Goal: Task Accomplishment & Management: Manage account settings

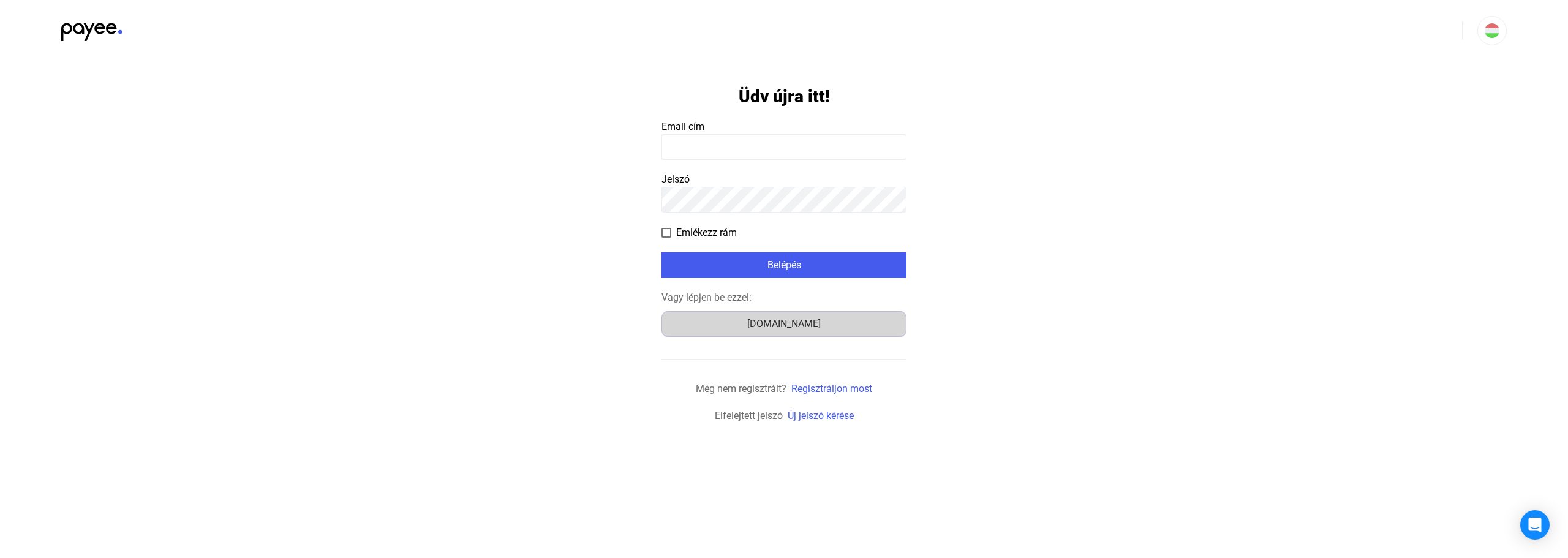
click at [800, 326] on div "Számlázz.hu" at bounding box center [784, 324] width 236 height 15
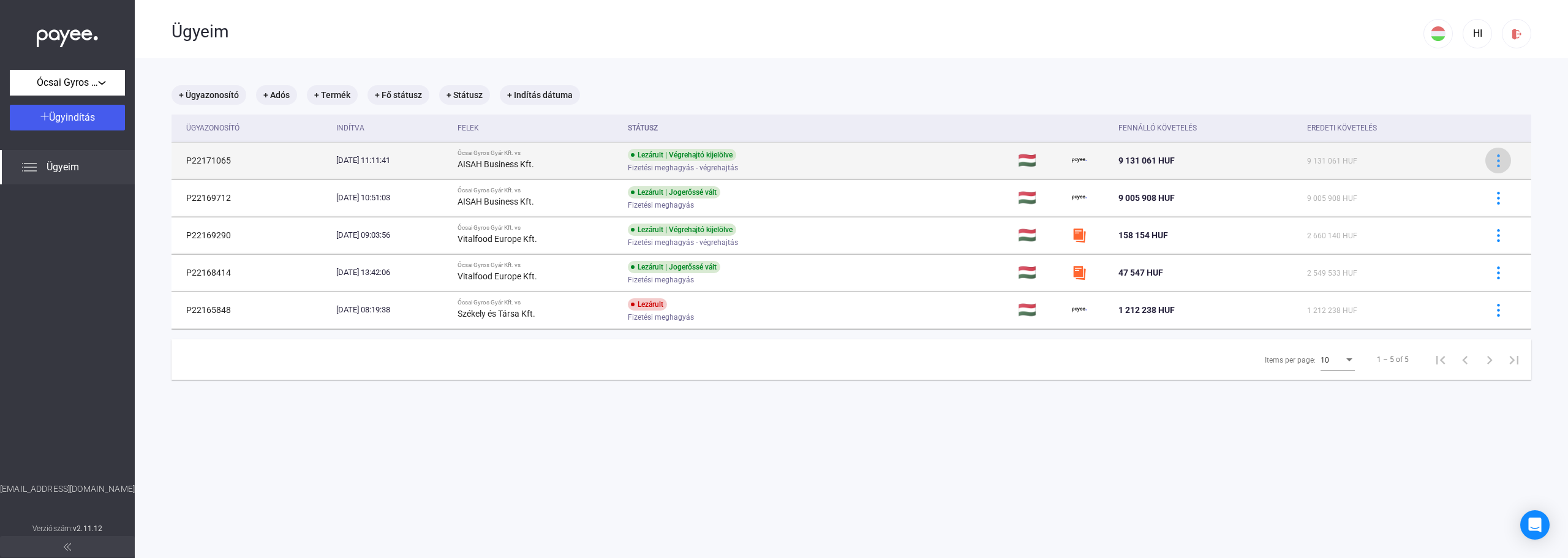
click at [1492, 161] on img at bounding box center [1498, 161] width 13 height 13
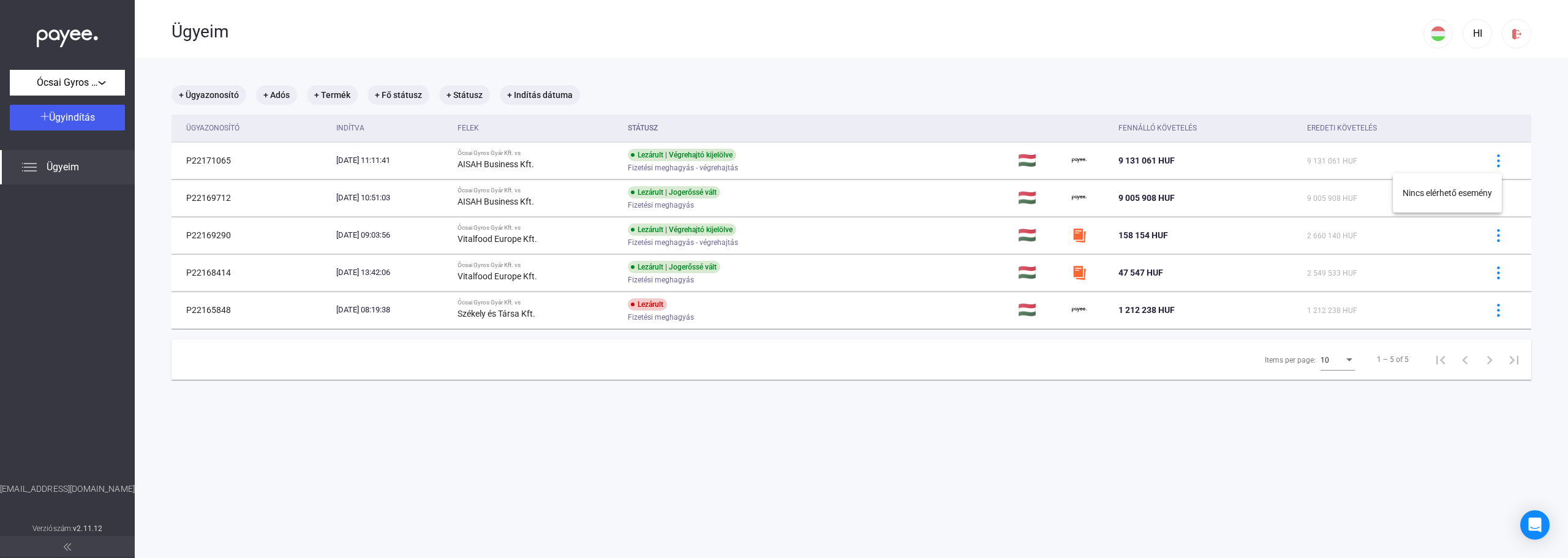
click at [1486, 157] on div at bounding box center [784, 279] width 1568 height 558
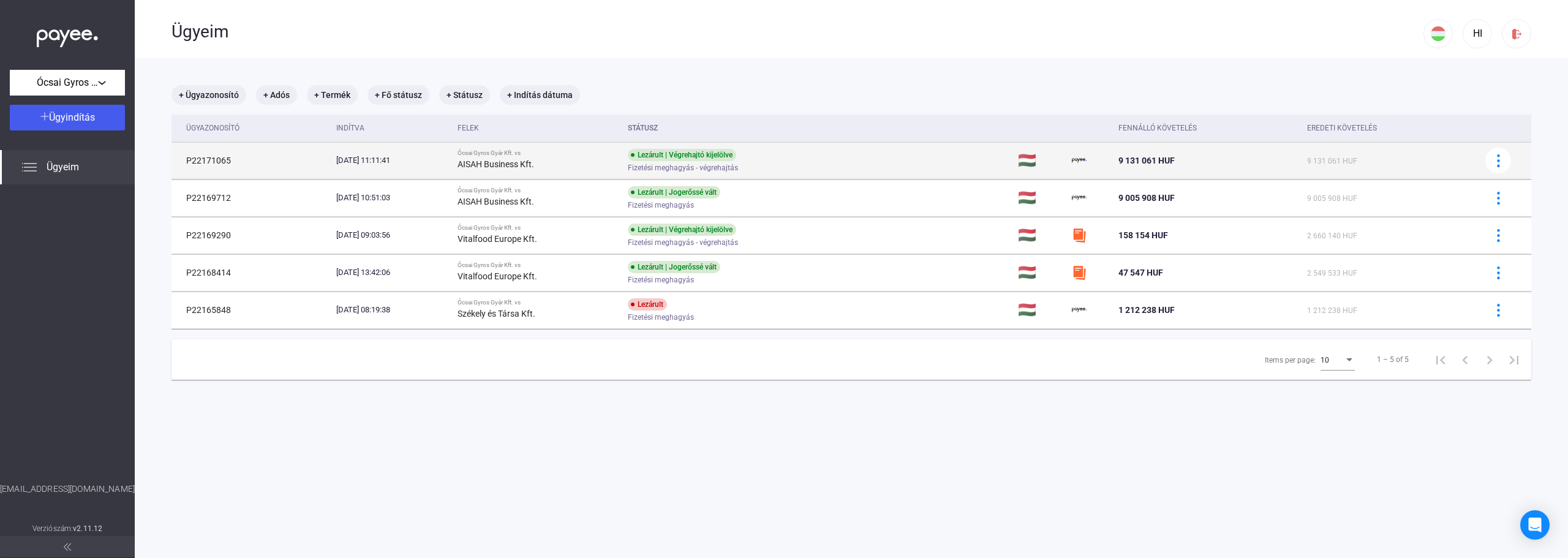
click at [205, 160] on td "P22171065" at bounding box center [251, 160] width 160 height 37
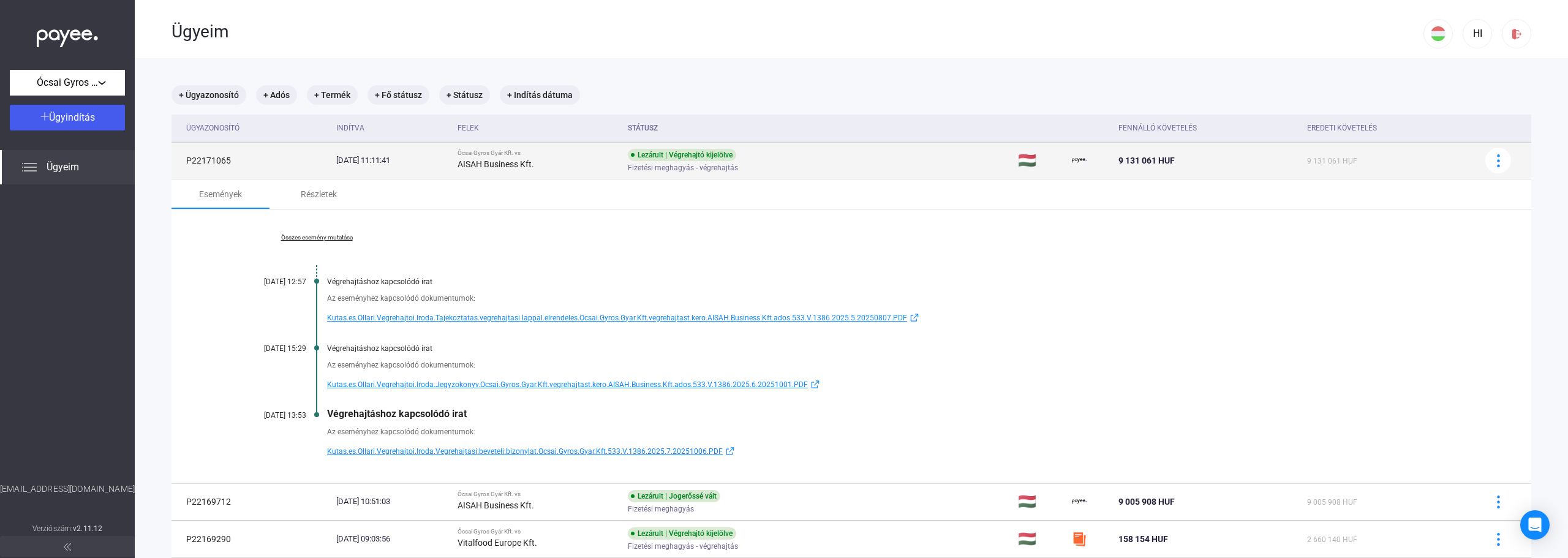
click at [211, 159] on td "P22171065" at bounding box center [251, 160] width 160 height 37
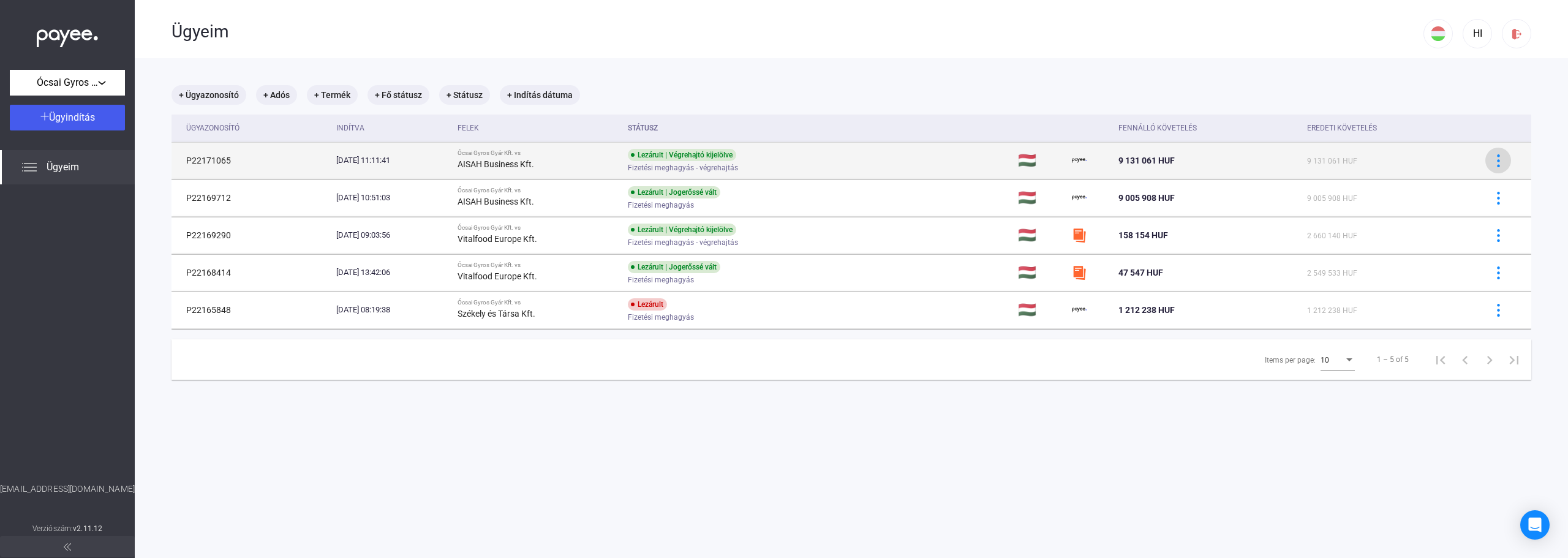
click at [1492, 161] on img at bounding box center [1498, 161] width 13 height 13
click at [1488, 161] on div at bounding box center [784, 279] width 1568 height 558
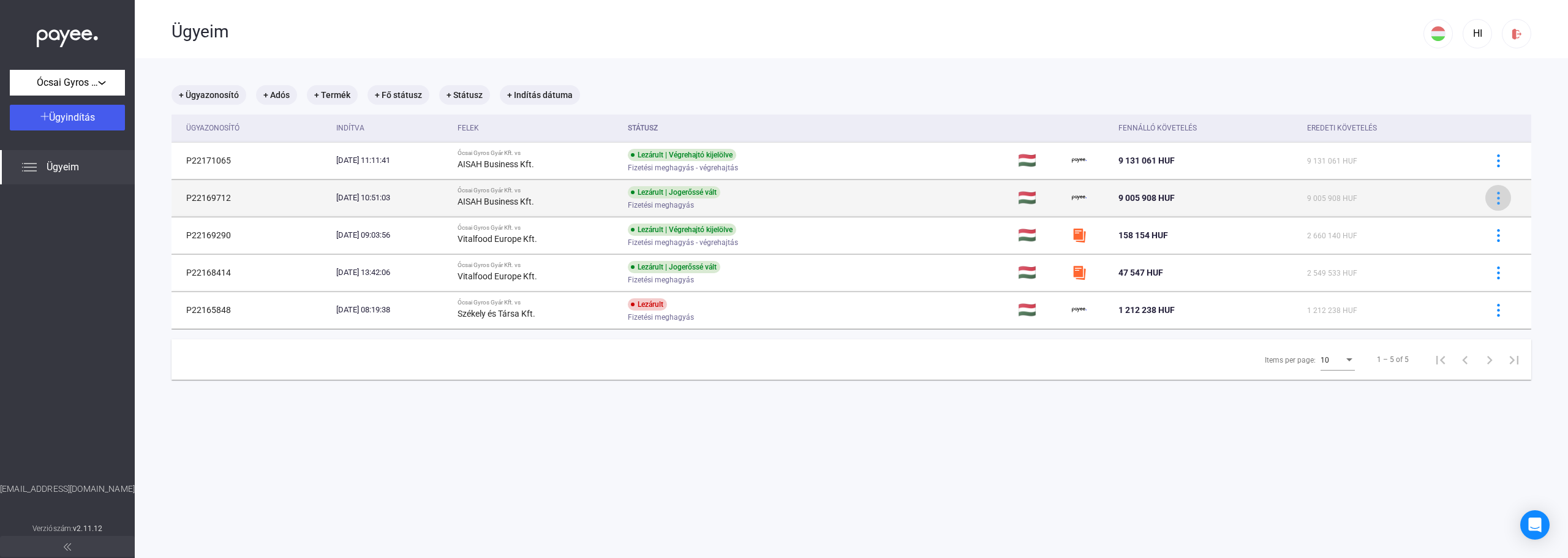
click at [1492, 198] on img at bounding box center [1498, 198] width 13 height 13
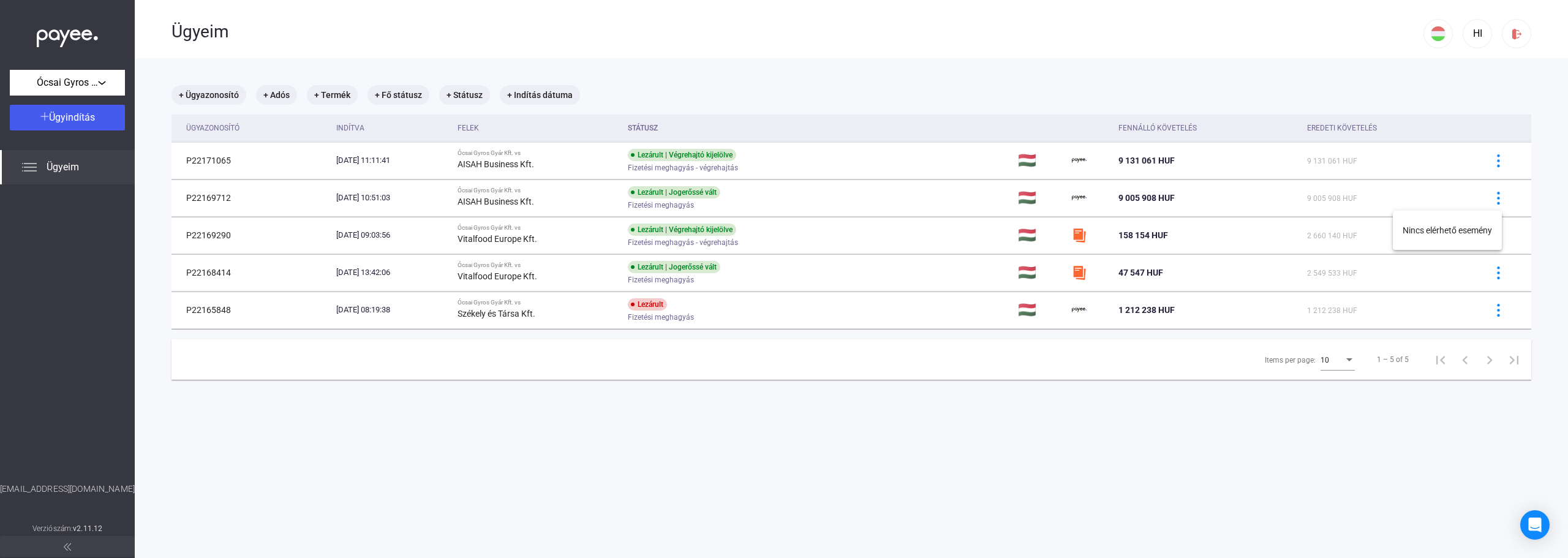
click at [1488, 278] on div at bounding box center [784, 279] width 1568 height 558
click at [1492, 278] on img at bounding box center [1498, 273] width 13 height 13
click at [61, 168] on div at bounding box center [784, 279] width 1568 height 558
click at [36, 165] on img at bounding box center [29, 167] width 15 height 15
